Goal: Task Accomplishment & Management: Use online tool/utility

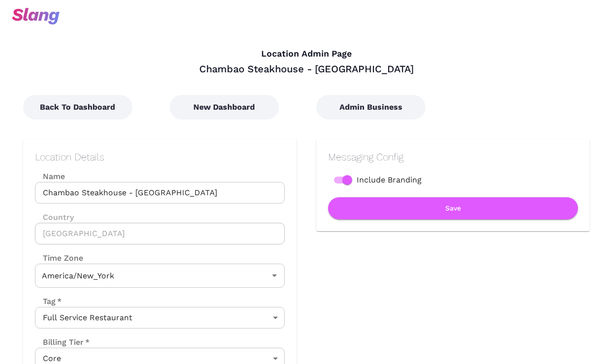
type input "Eastern Time"
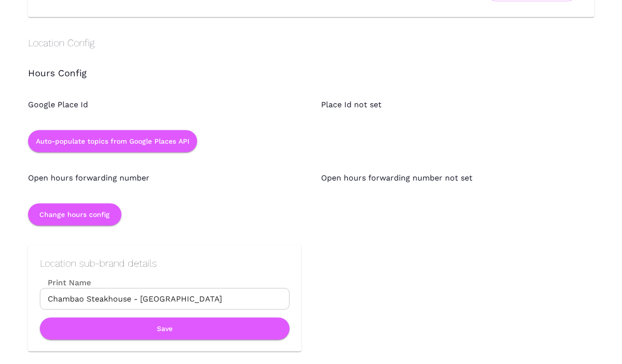
scroll to position [863, 0]
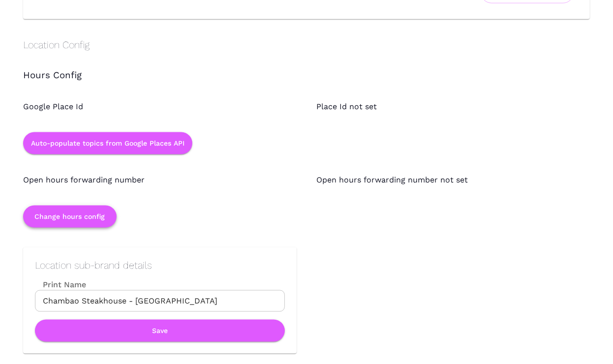
click at [95, 206] on button "Change hours config" at bounding box center [69, 217] width 93 height 22
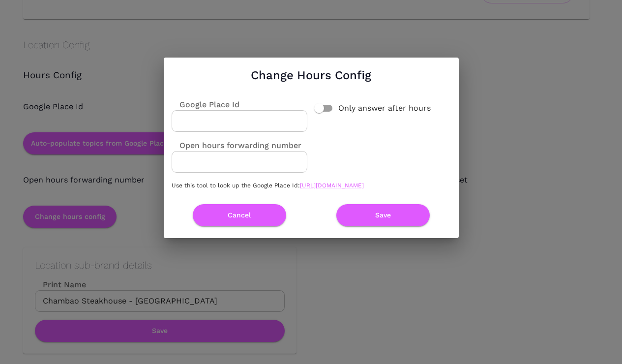
click at [397, 184] on p "Use this tool to look up the Google Place Id: [URL][DOMAIN_NAME]" at bounding box center [311, 185] width 279 height 10
click at [364, 186] on link "[URL][DOMAIN_NAME]" at bounding box center [332, 185] width 64 height 7
click at [214, 99] on label "Google Place Id" at bounding box center [206, 104] width 68 height 11
click at [214, 110] on input "Google Place Id" at bounding box center [240, 121] width 136 height 22
paste input "ChIJVan3jAJRr4YR0mAHGNoKXII"
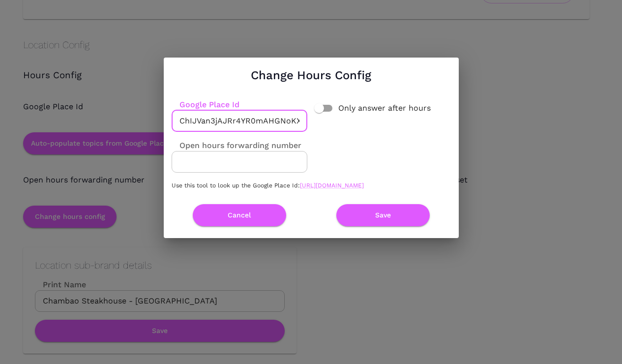
scroll to position [0, 4]
type input "ChIJVan3jAJRr4YR0mAHGNoKXII"
click at [397, 222] on button "Save" at bounding box center [382, 215] width 93 height 22
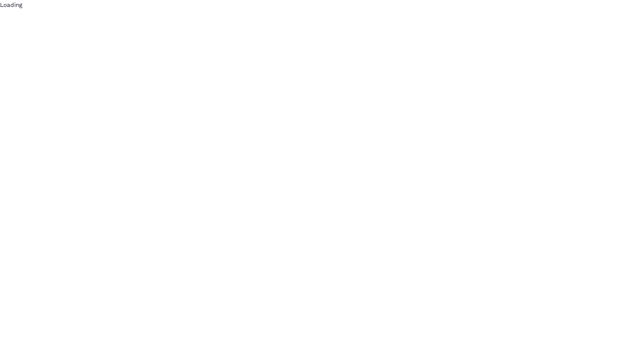
scroll to position [0, 0]
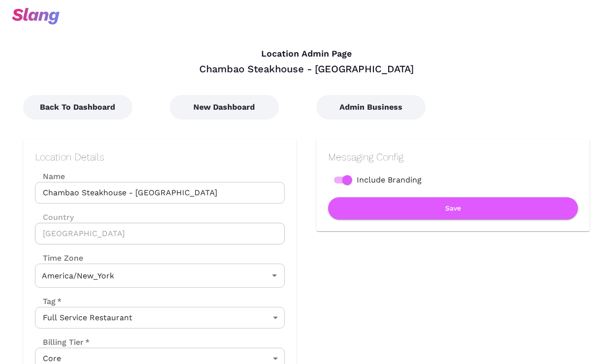
type input "Eastern Time"
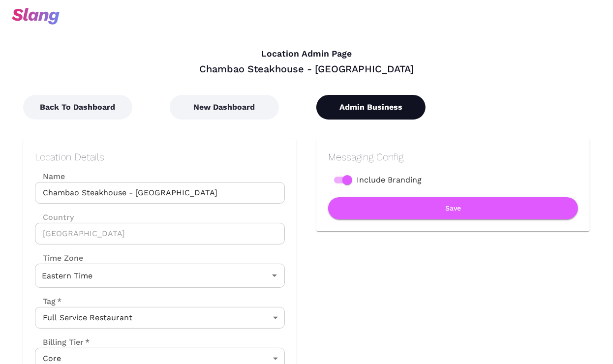
click at [387, 108] on button "Admin Business" at bounding box center [370, 107] width 109 height 25
